Goal: Navigation & Orientation: Find specific page/section

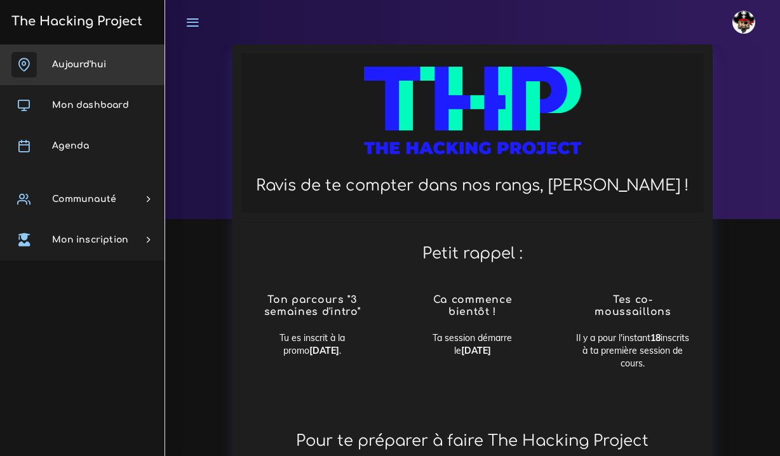
click at [97, 64] on span "Aujourd'hui" at bounding box center [79, 65] width 54 height 10
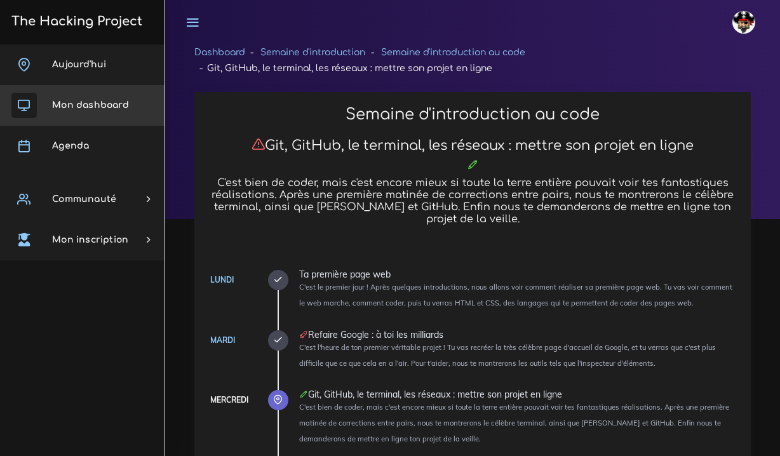
click at [87, 111] on link "Mon dashboard" at bounding box center [82, 105] width 165 height 41
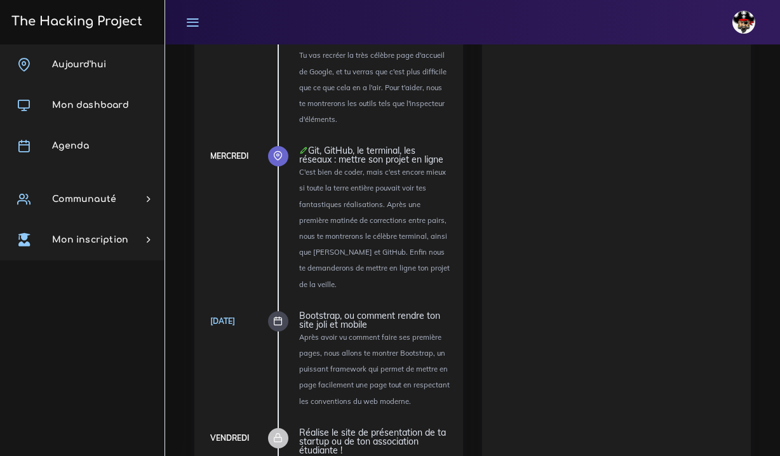
scroll to position [1338, 0]
click at [278, 315] on icon at bounding box center [278, 320] width 10 height 10
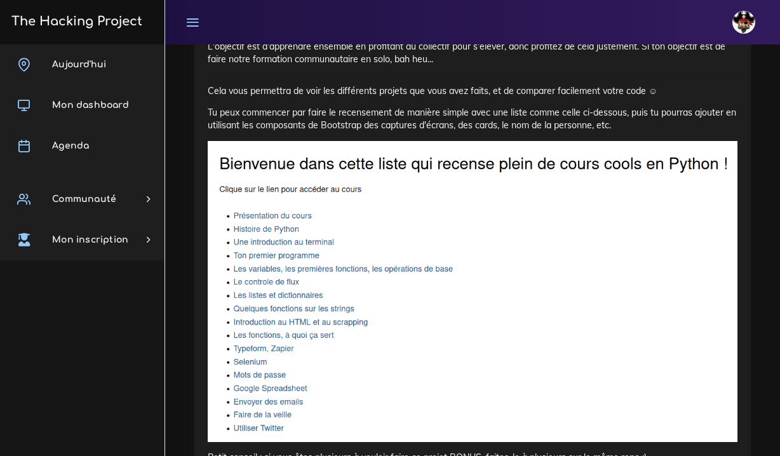
scroll to position [2486, 0]
